Goal: Information Seeking & Learning: Check status

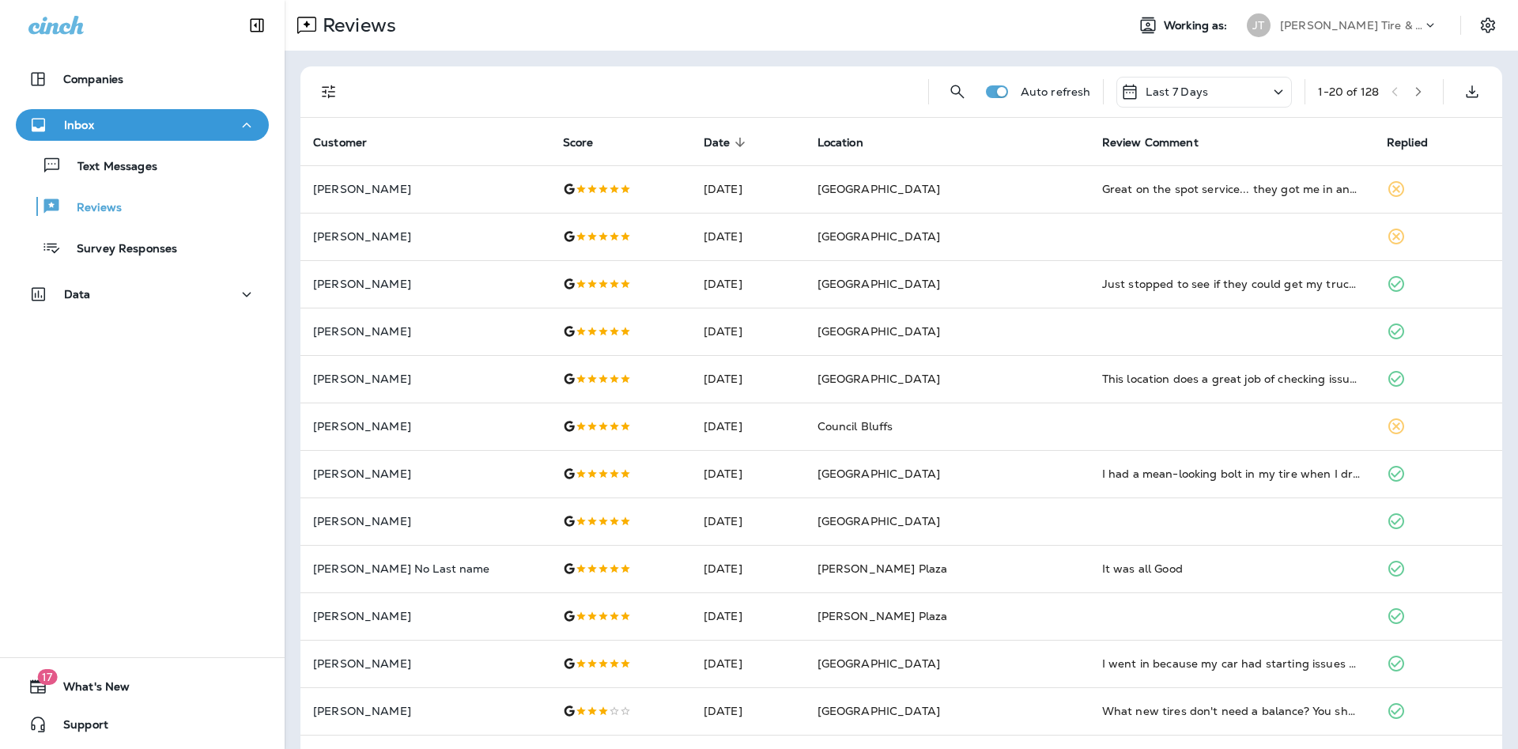
click at [873, 133] on th "Location" at bounding box center [947, 141] width 285 height 47
click at [1336, 21] on p "[PERSON_NAME] Tire & Auto" at bounding box center [1351, 25] width 142 height 13
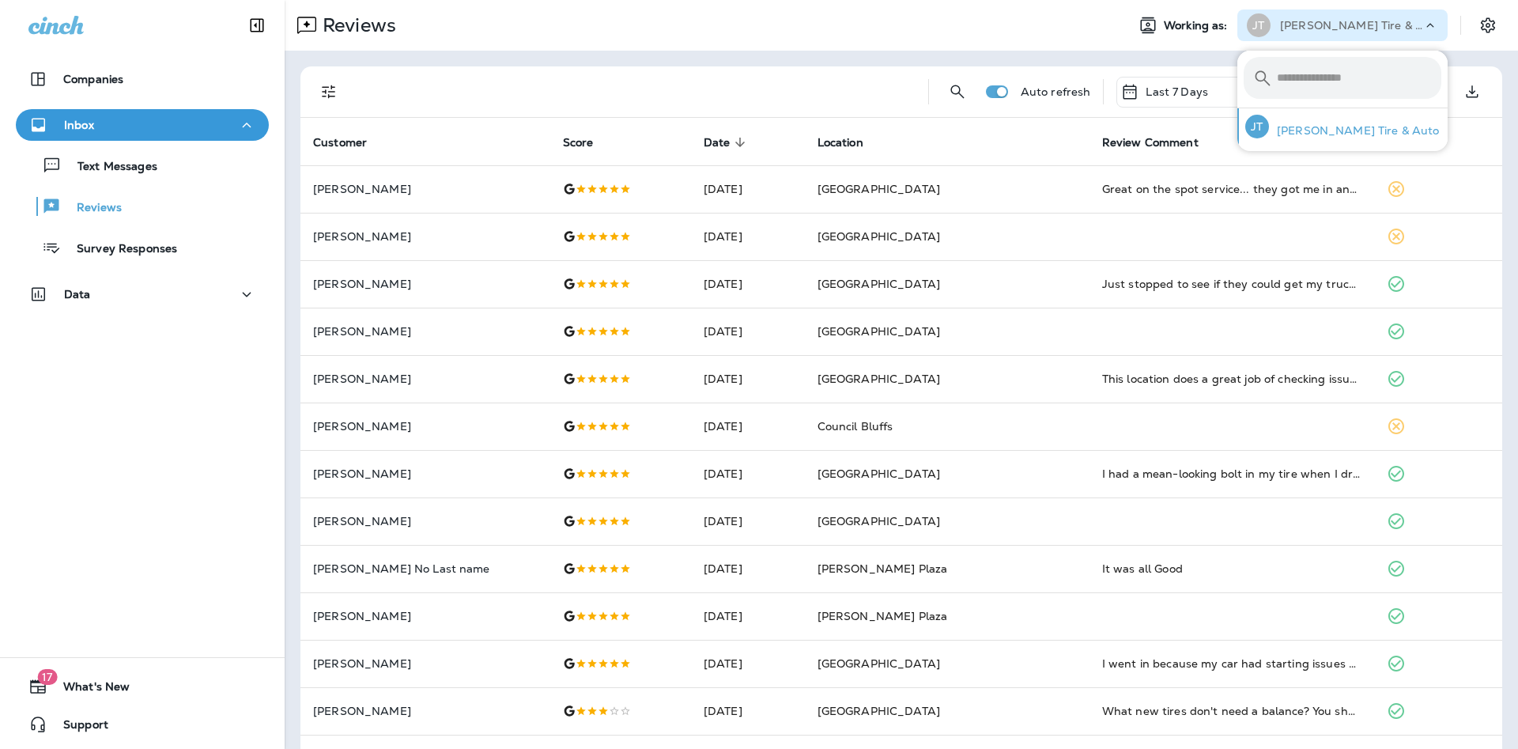
click at [1327, 129] on p "[PERSON_NAME] Tire & Auto" at bounding box center [1354, 130] width 171 height 13
click at [715, 83] on div at bounding box center [636, 91] width 558 height 51
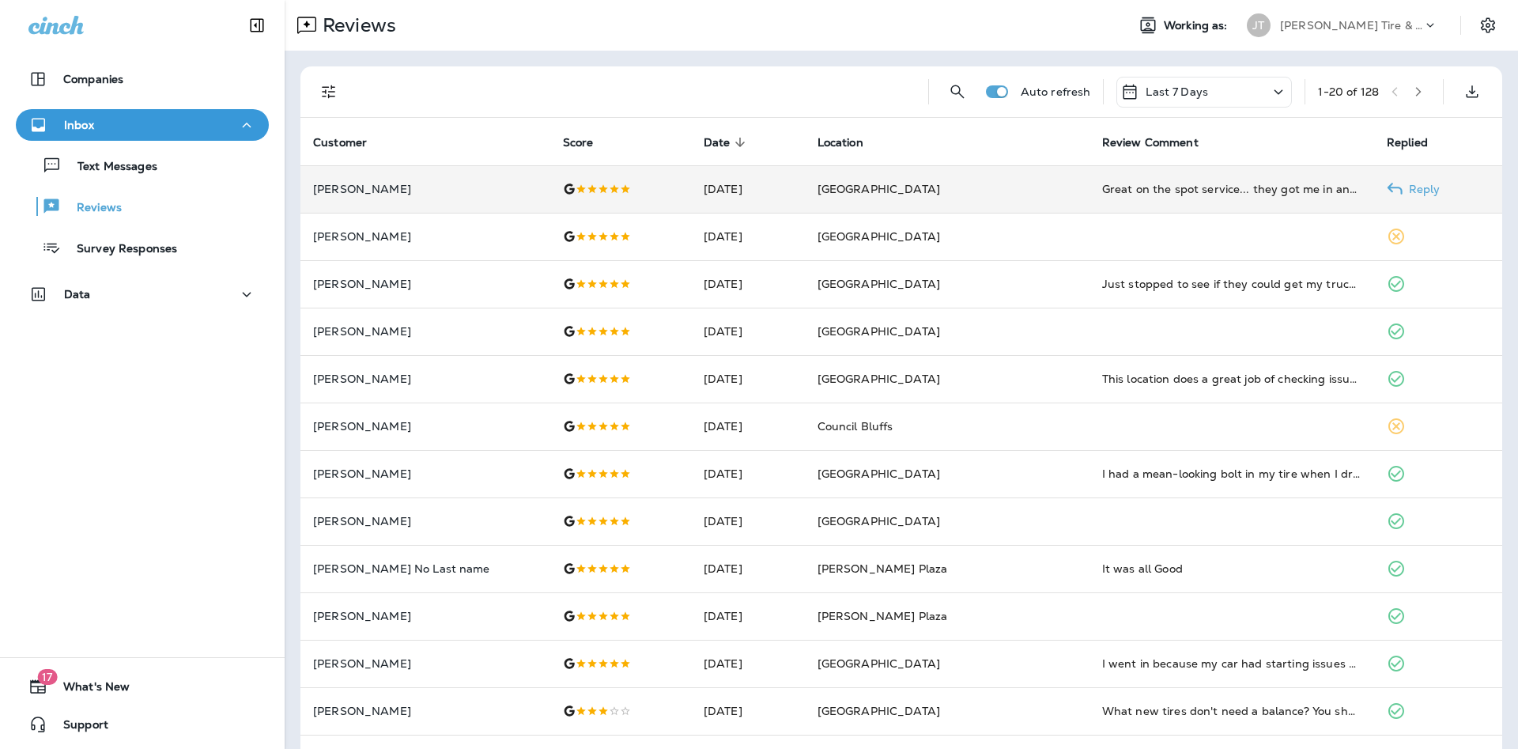
click at [1012, 191] on td "[GEOGRAPHIC_DATA]" at bounding box center [947, 188] width 285 height 47
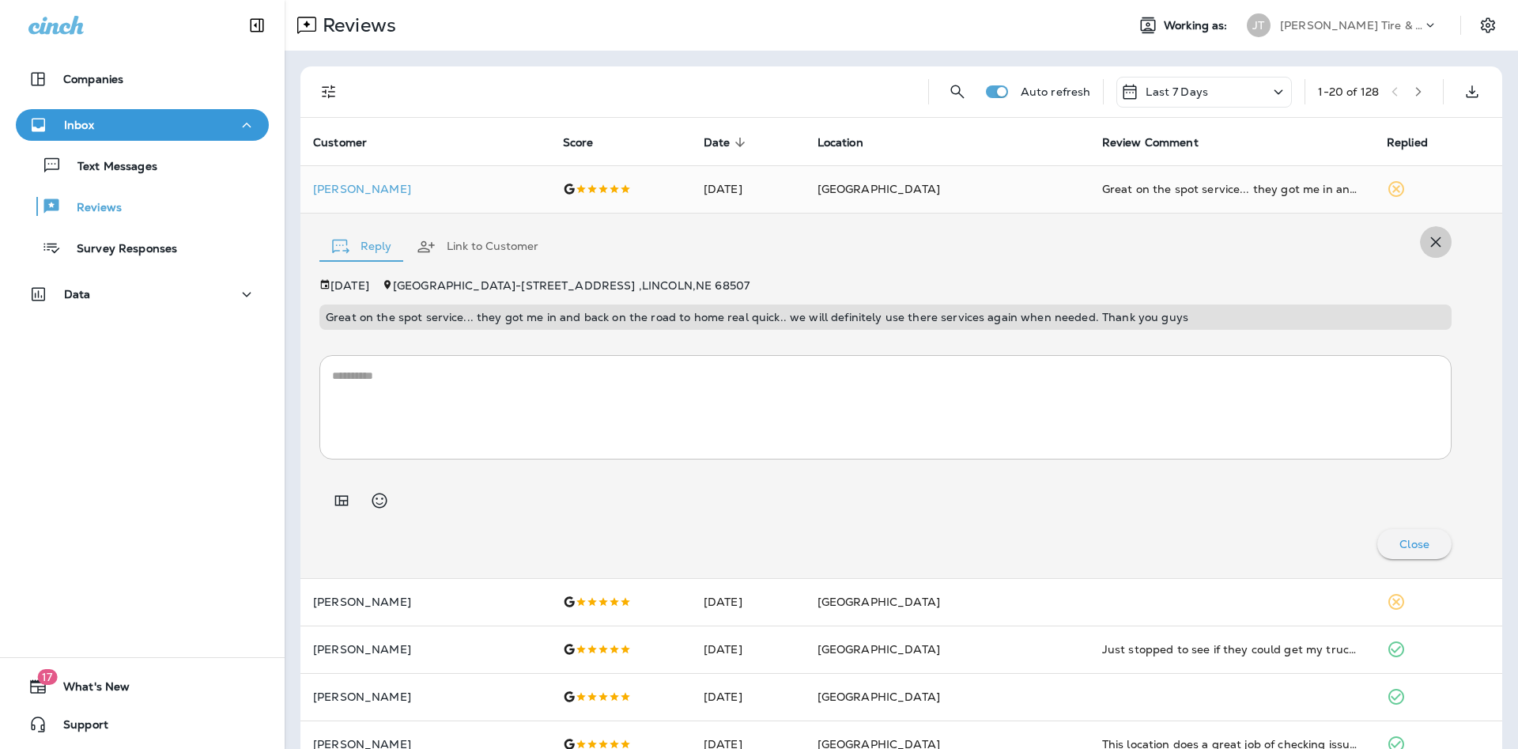
click at [1433, 239] on icon "button" at bounding box center [1436, 242] width 10 height 10
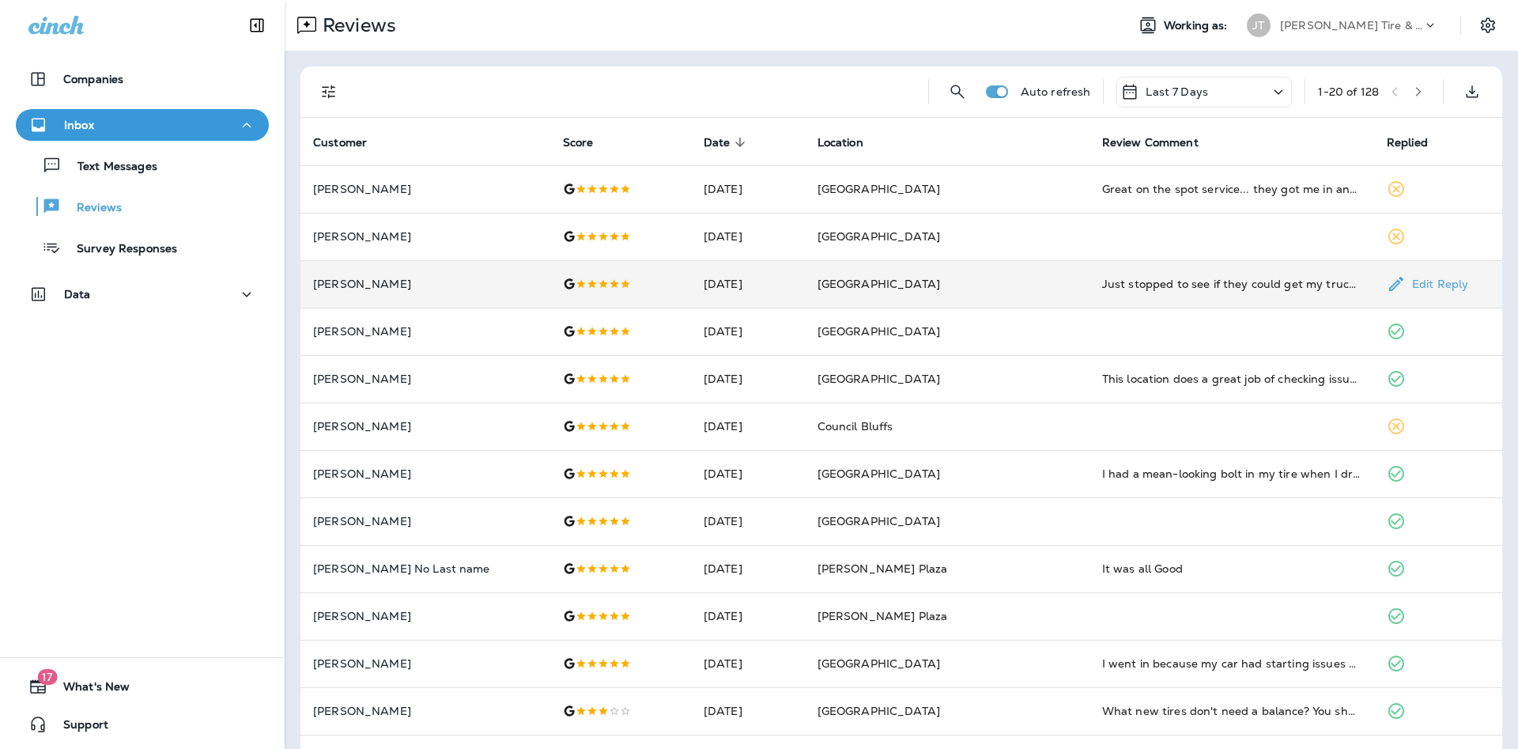
click at [984, 287] on td "[GEOGRAPHIC_DATA]" at bounding box center [947, 283] width 285 height 47
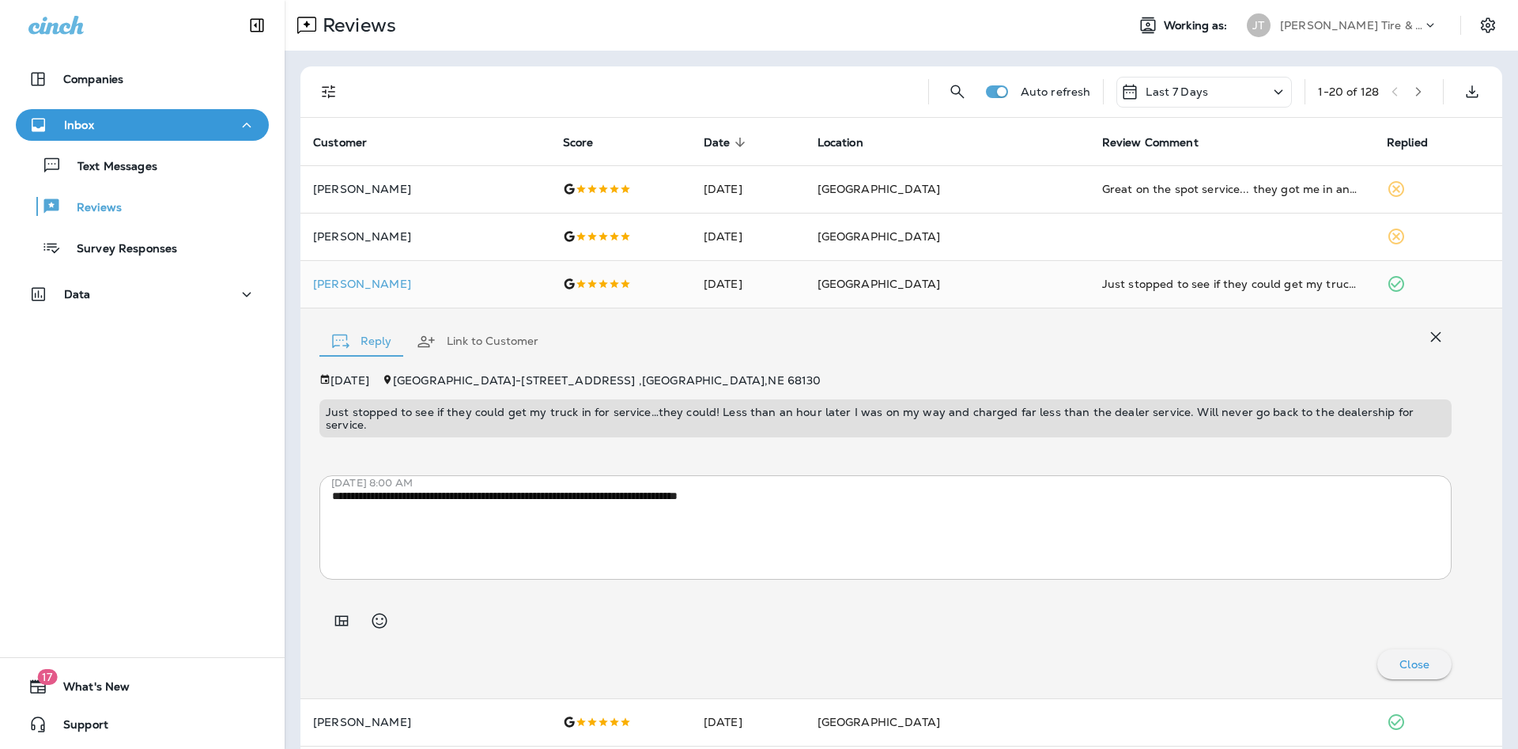
click at [1247, 27] on div "JT" at bounding box center [1259, 25] width 43 height 24
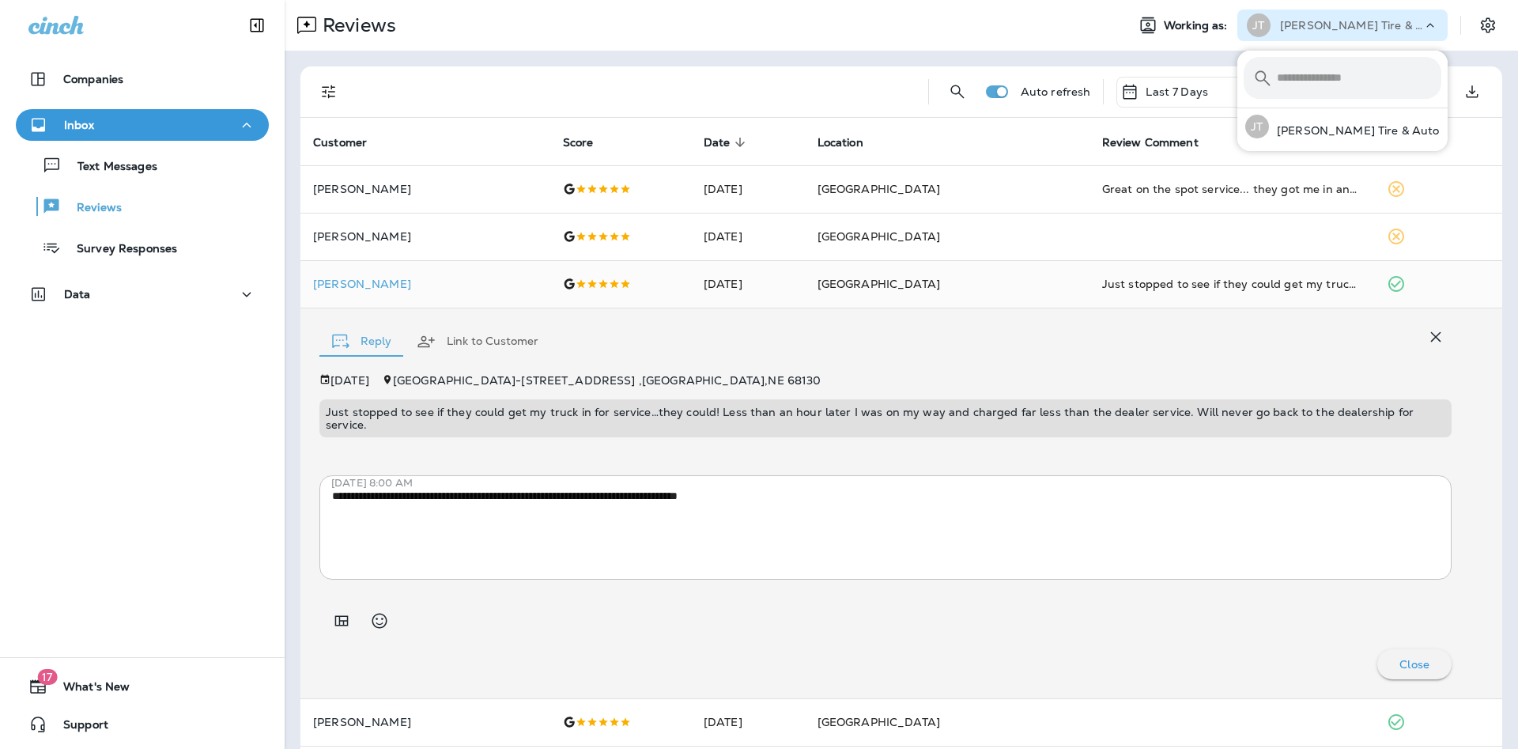
click at [1300, 83] on input "text" at bounding box center [1359, 78] width 164 height 42
click at [1312, 120] on div "[PERSON_NAME] Tire & Auto" at bounding box center [1342, 126] width 207 height 36
click at [1313, 130] on p "[PERSON_NAME] Tire & Auto" at bounding box center [1354, 130] width 171 height 13
click at [458, 40] on div "Reviews" at bounding box center [699, 25] width 829 height 32
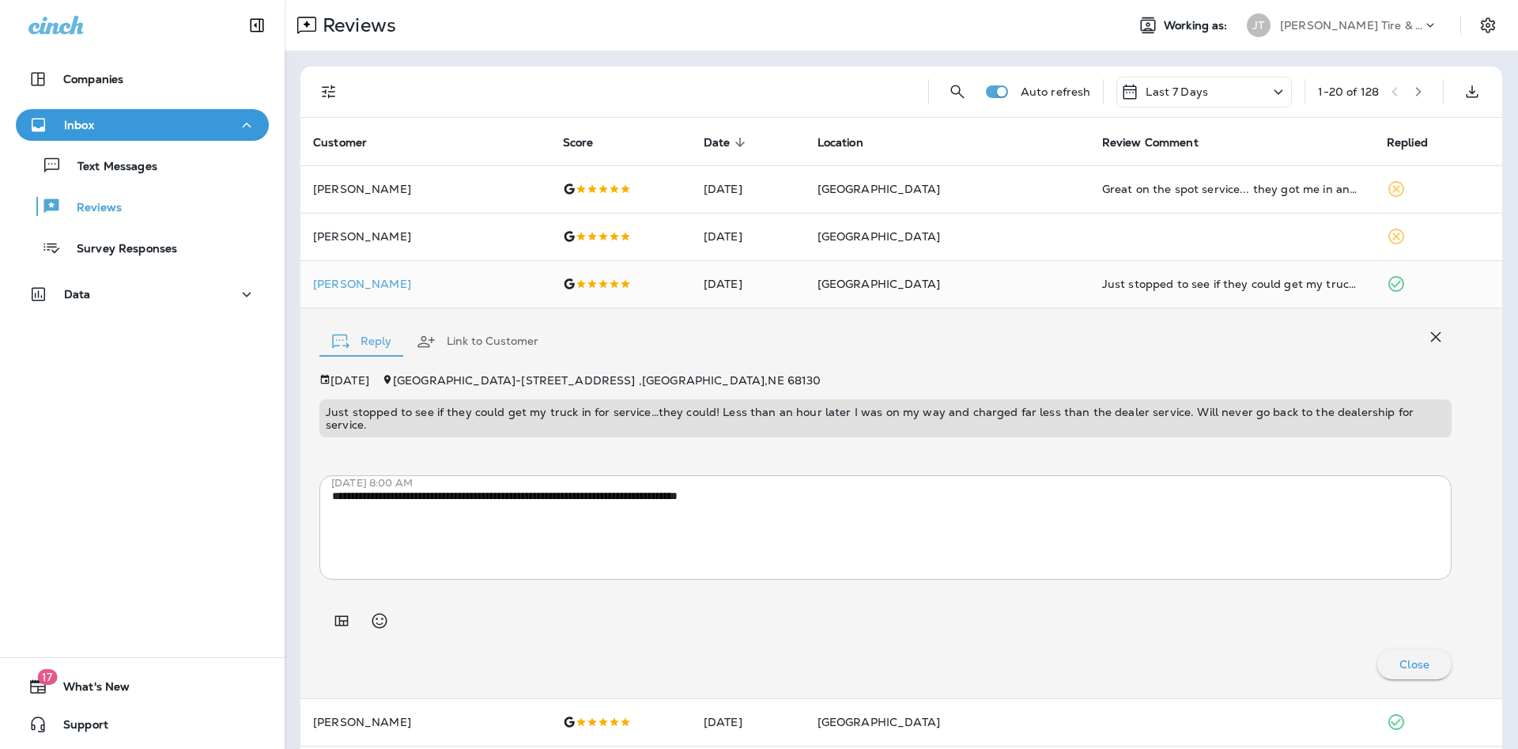
click at [1442, 341] on icon "button" at bounding box center [1436, 336] width 19 height 19
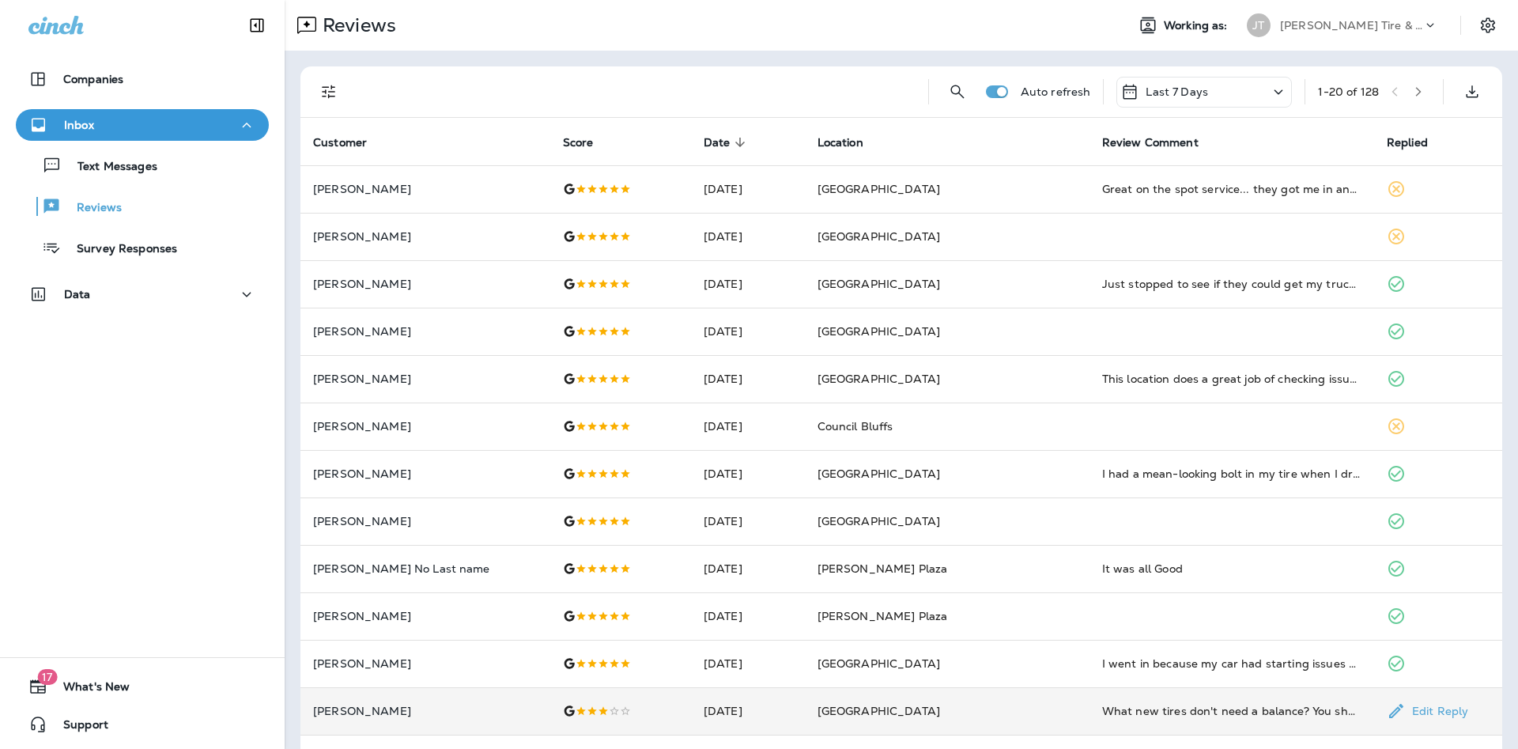
click at [769, 702] on td "[DATE]" at bounding box center [748, 710] width 114 height 47
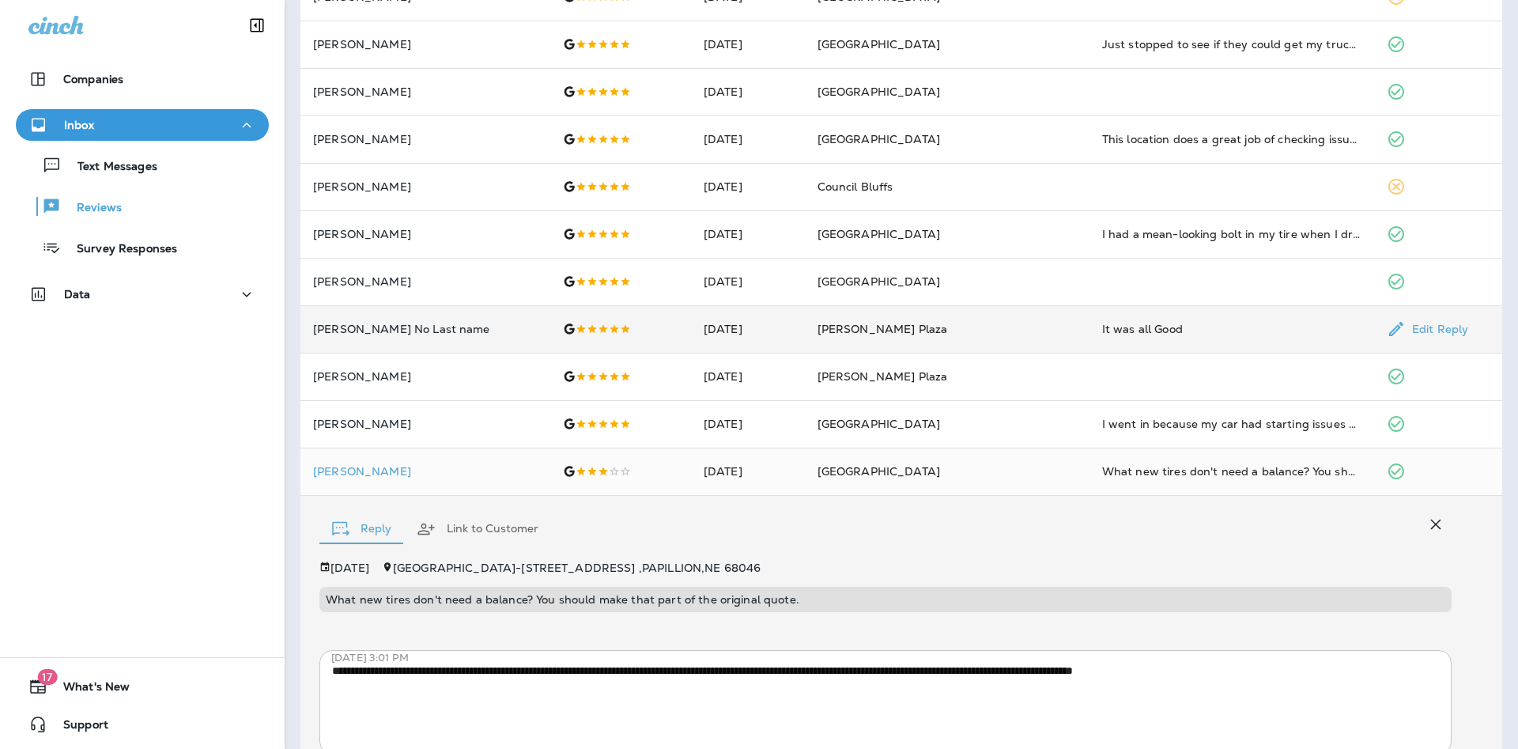
scroll to position [256, 0]
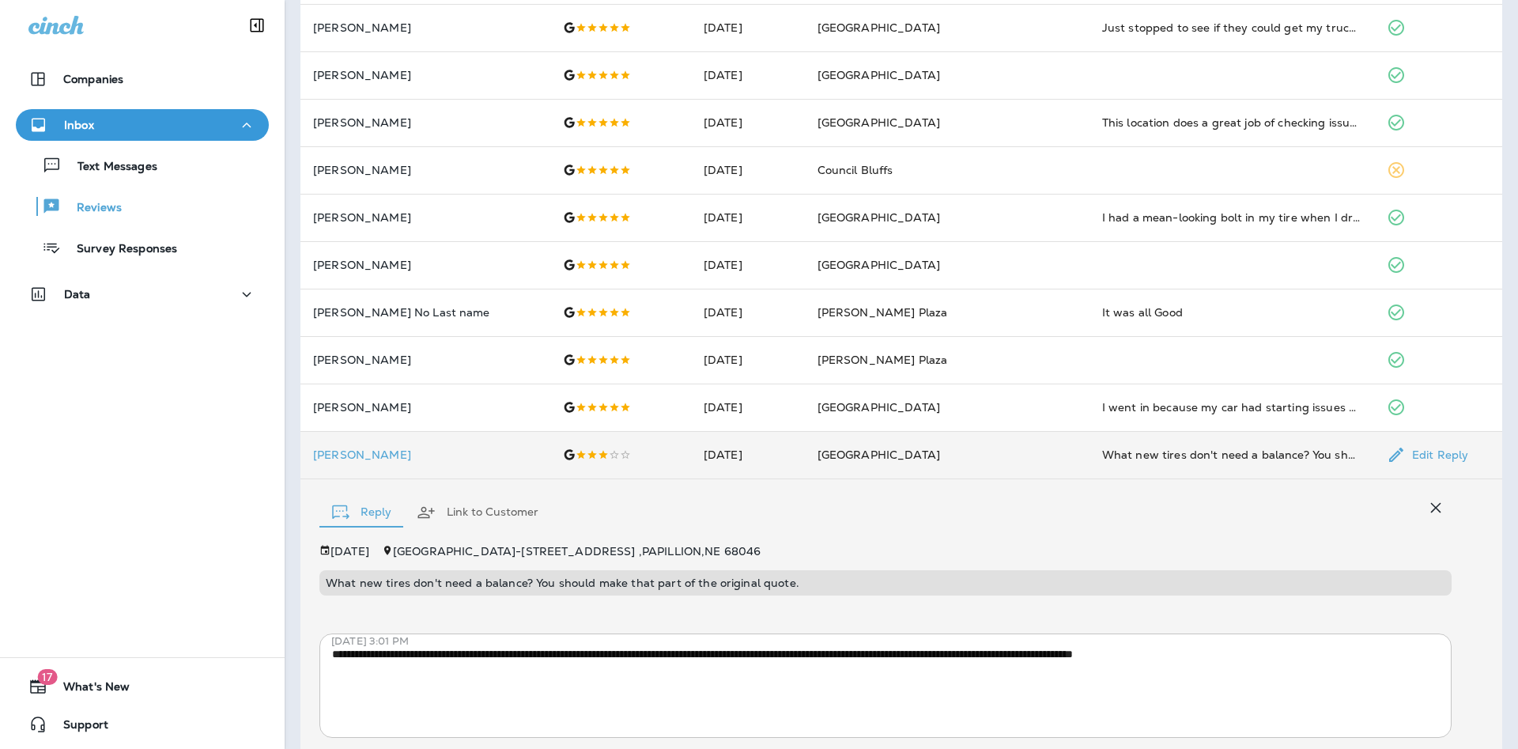
click at [805, 471] on td "[DATE]" at bounding box center [748, 454] width 114 height 47
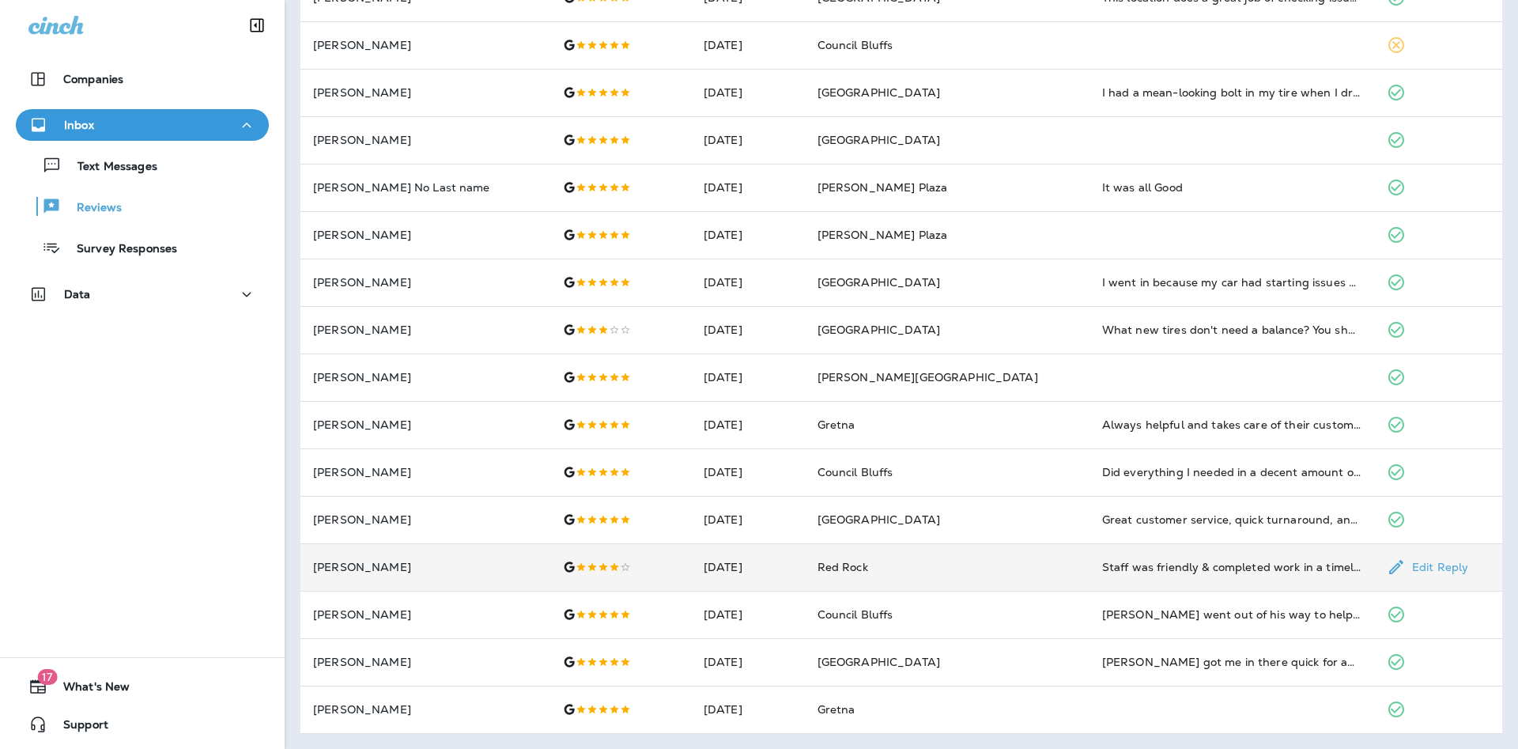
click at [786, 569] on td "[DATE]" at bounding box center [748, 566] width 114 height 47
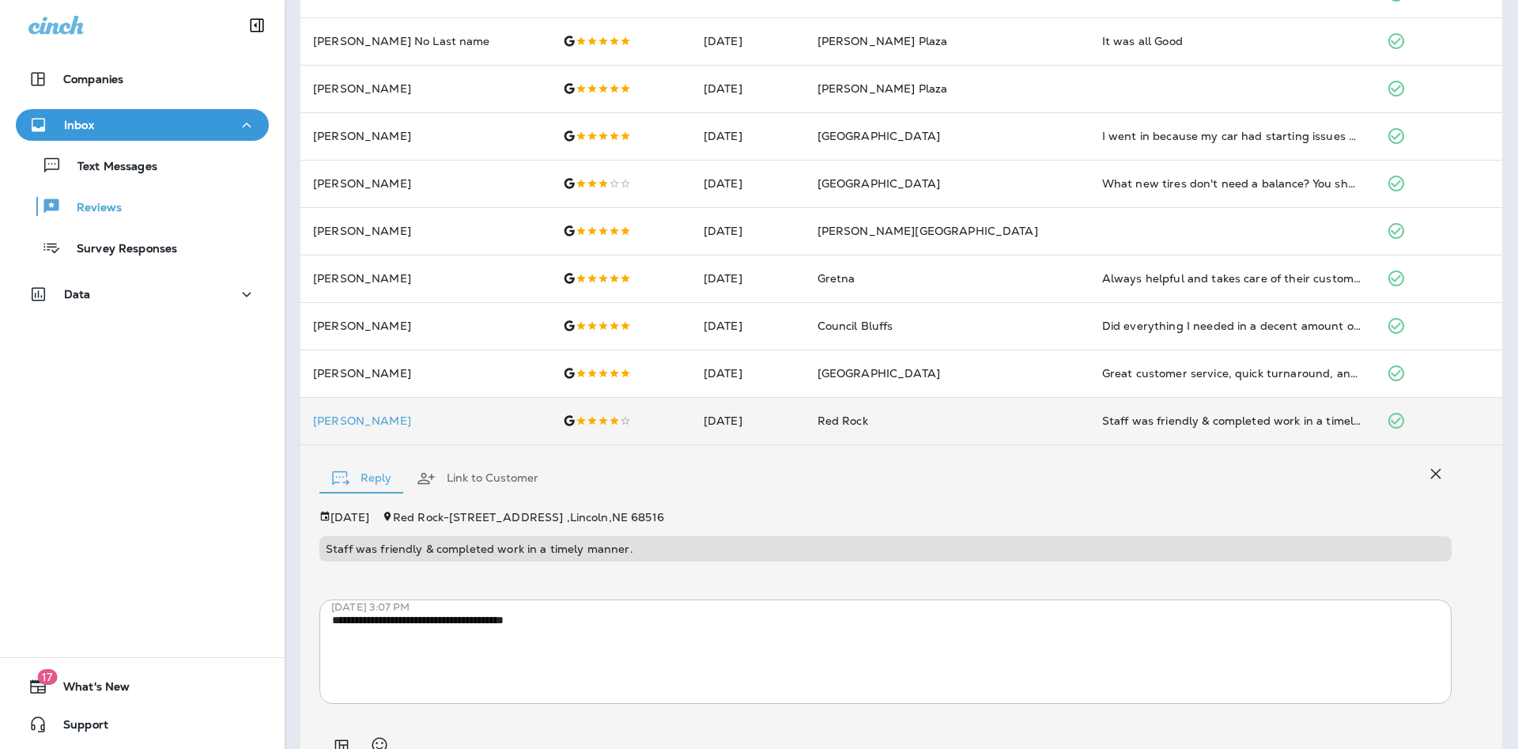
scroll to position [552, 0]
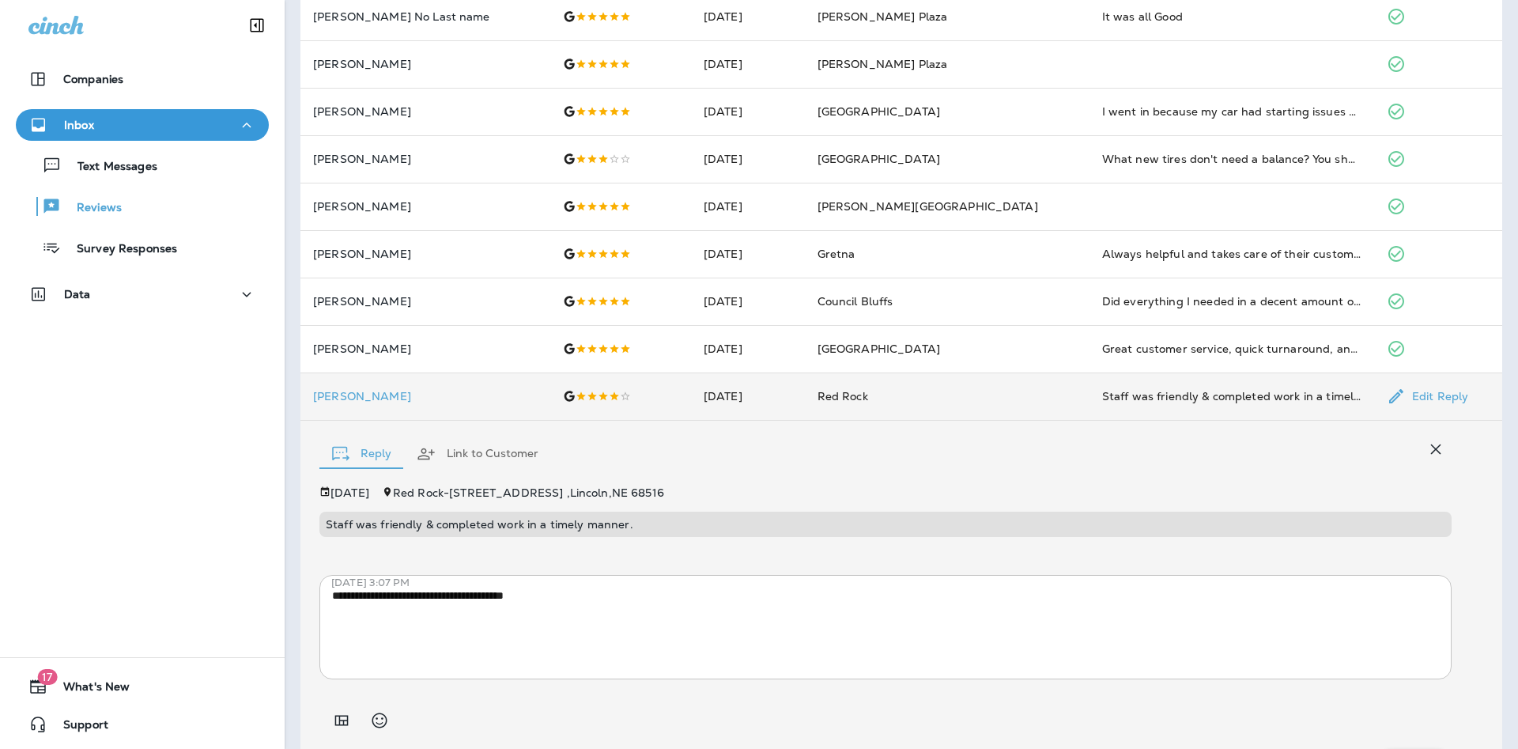
click at [775, 401] on td "[DATE]" at bounding box center [748, 395] width 114 height 47
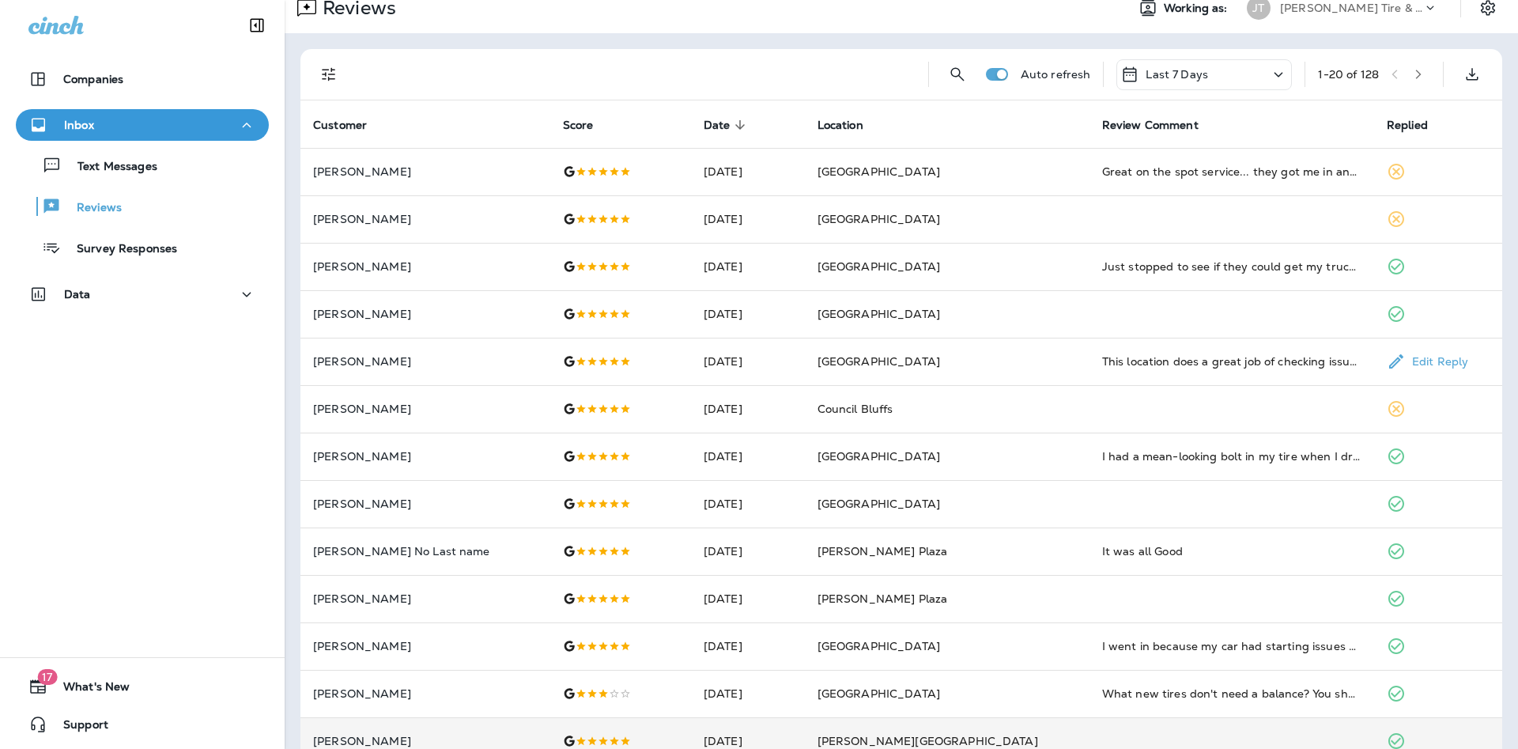
scroll to position [0, 0]
